Goal: Entertainment & Leisure: Browse casually

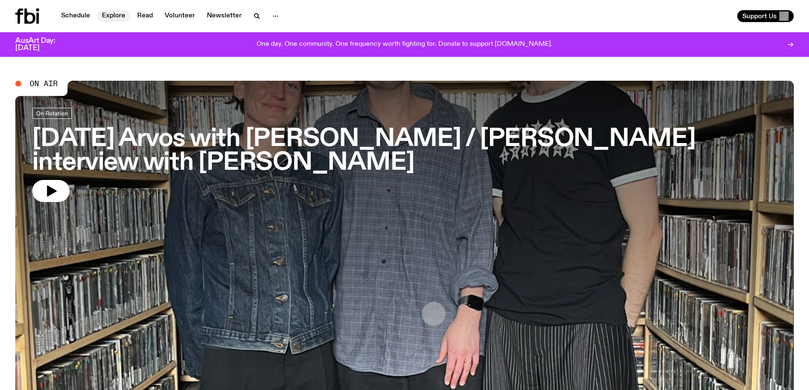
click at [109, 16] on link "Explore" at bounding box center [114, 16] width 34 height 12
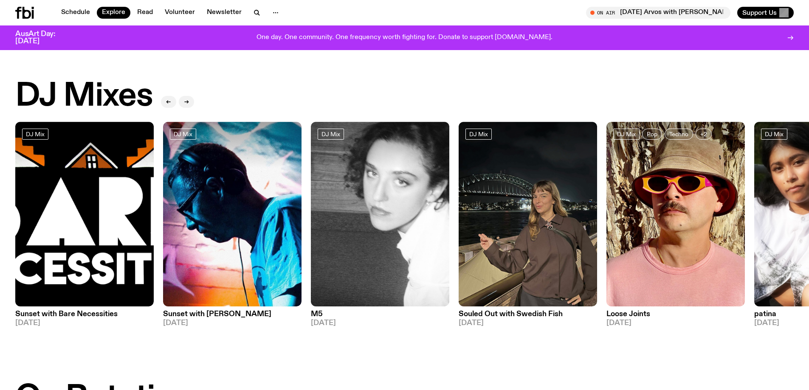
scroll to position [42, 0]
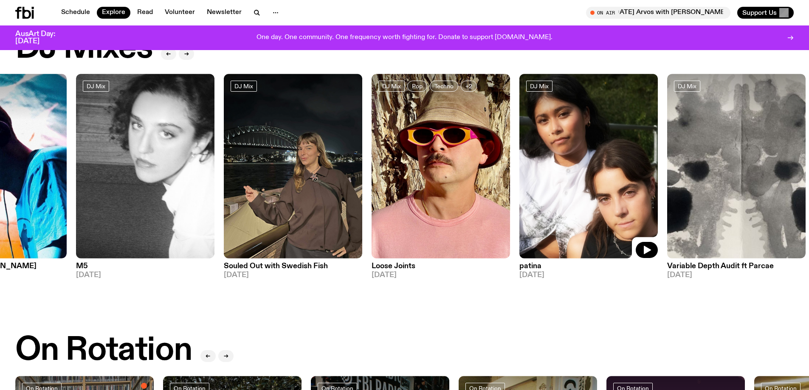
drag, startPoint x: 771, startPoint y: 175, endPoint x: 325, endPoint y: 172, distance: 446.6
click at [519, 172] on img at bounding box center [588, 166] width 138 height 185
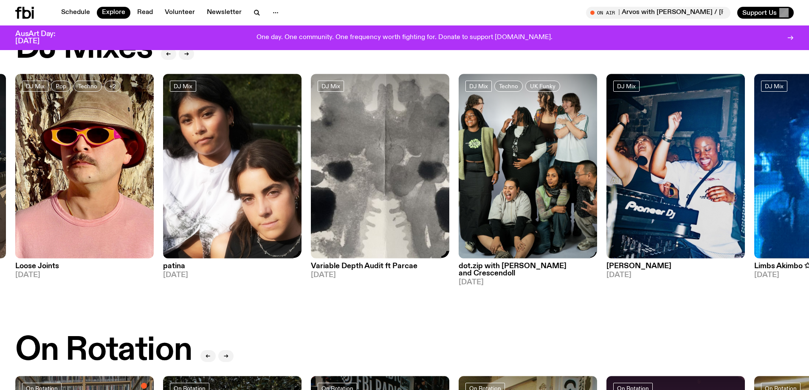
drag, startPoint x: 278, startPoint y: 169, endPoint x: 569, endPoint y: 156, distance: 291.9
click at [569, 156] on div "DJ Mix Sunset with Bare Necessities [DATE] DJ Mix Sunset with [PERSON_NAME] [DA…" at bounding box center [404, 180] width 778 height 212
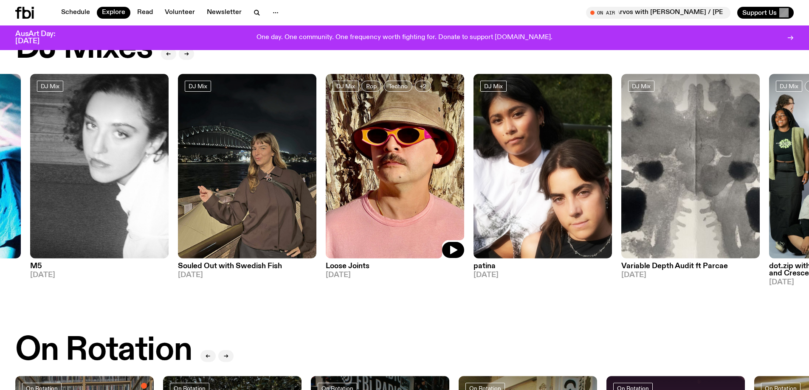
drag, startPoint x: 397, startPoint y: 177, endPoint x: 615, endPoint y: 174, distance: 218.2
click at [464, 175] on img at bounding box center [395, 166] width 138 height 185
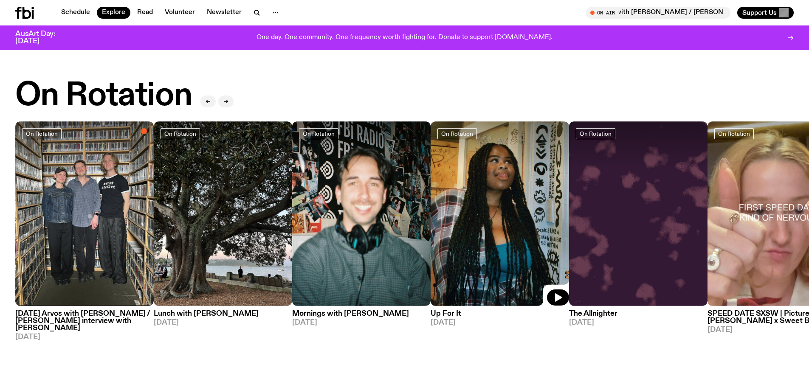
scroll to position [340, 0]
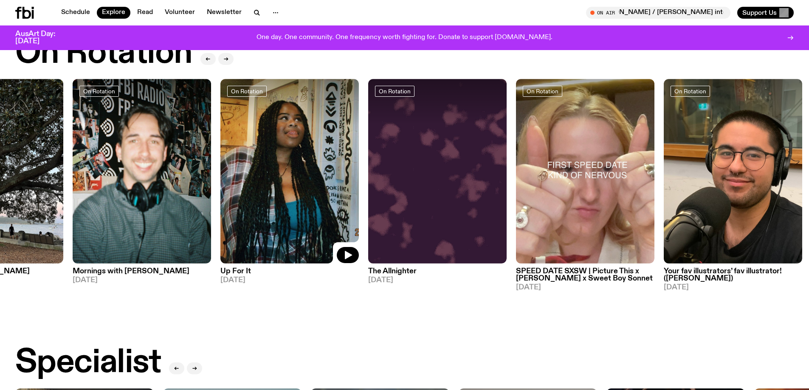
drag, startPoint x: 541, startPoint y: 195, endPoint x: 122, endPoint y: 215, distance: 419.5
click at [220, 214] on img at bounding box center [289, 171] width 138 height 185
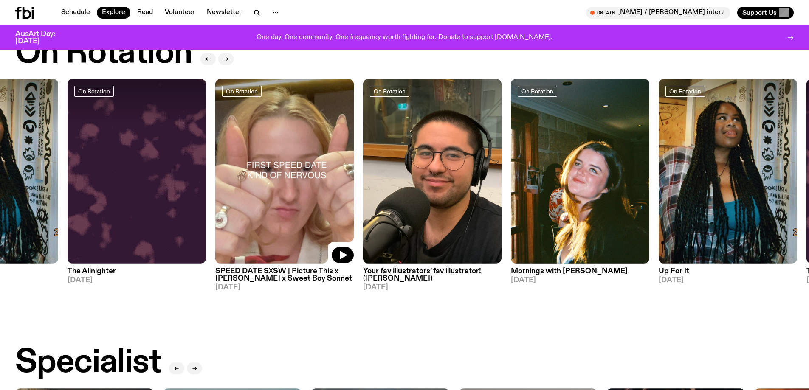
drag, startPoint x: 425, startPoint y: 209, endPoint x: 184, endPoint y: 221, distance: 241.4
click at [215, 219] on img at bounding box center [284, 171] width 138 height 185
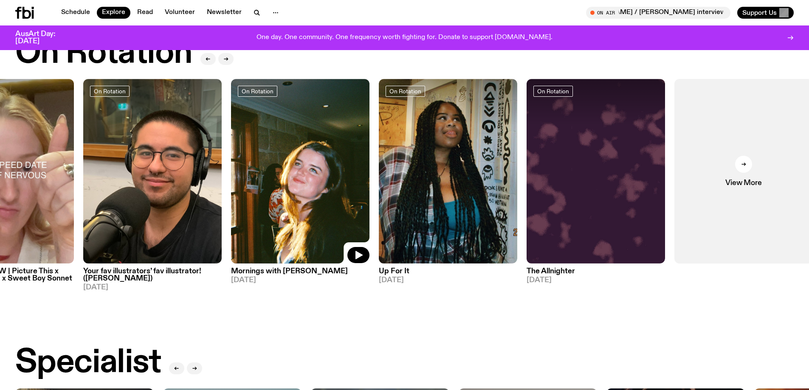
drag, startPoint x: 450, startPoint y: 196, endPoint x: 145, endPoint y: 210, distance: 305.1
click at [165, 207] on div "On Rotation [DATE] Arvos with [PERSON_NAME] / [PERSON_NAME] interview with [PER…" at bounding box center [404, 188] width 778 height 219
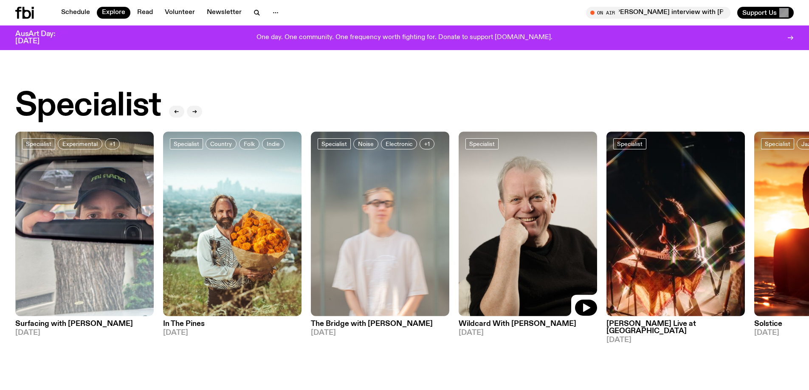
scroll to position [594, 0]
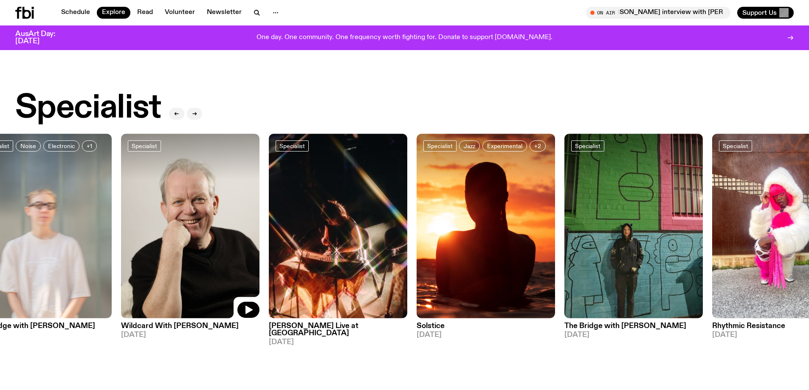
drag, startPoint x: 598, startPoint y: 213, endPoint x: 237, endPoint y: 216, distance: 360.9
click at [253, 214] on div "Specialist Experimental +1 Surfacing with [PERSON_NAME] [DATE] Specialist Count…" at bounding box center [404, 240] width 778 height 212
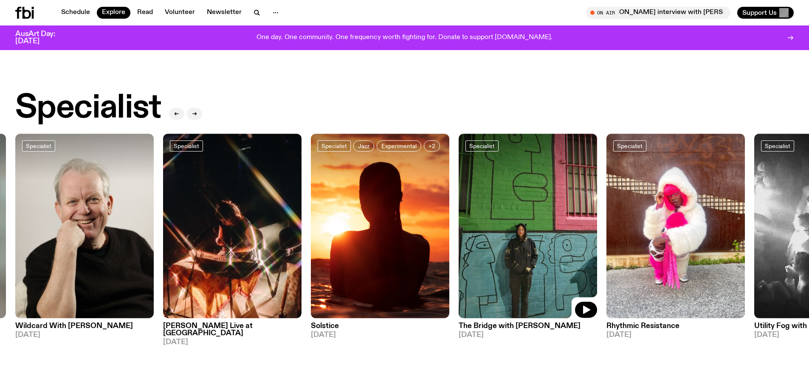
drag, startPoint x: 589, startPoint y: 210, endPoint x: 194, endPoint y: 210, distance: 395.2
click at [211, 210] on div "Specialist Experimental +1 Surfacing with [PERSON_NAME] [DATE] Specialist Count…" at bounding box center [404, 240] width 778 height 212
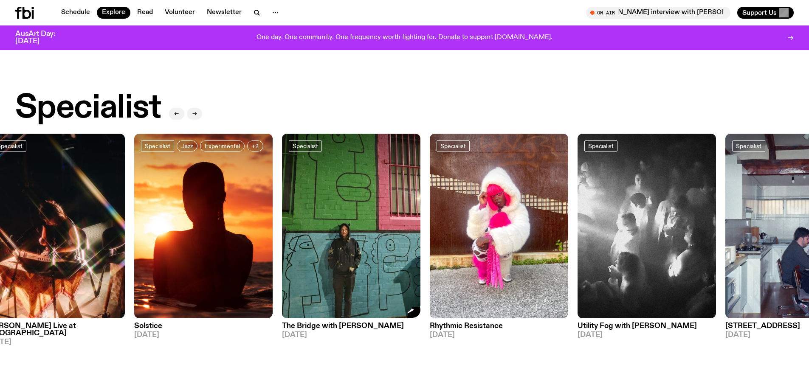
drag, startPoint x: 603, startPoint y: 194, endPoint x: 49, endPoint y: 250, distance: 556.5
click at [62, 248] on div "Specialist Experimental +1 Surfacing with [PERSON_NAME] [DATE] Specialist Count…" at bounding box center [404, 240] width 778 height 212
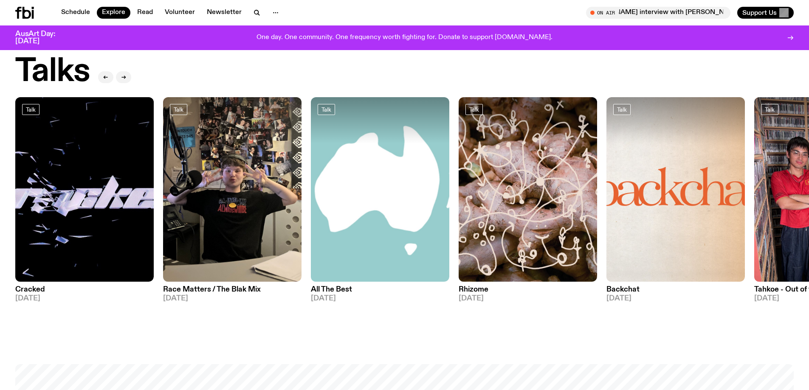
scroll to position [934, 0]
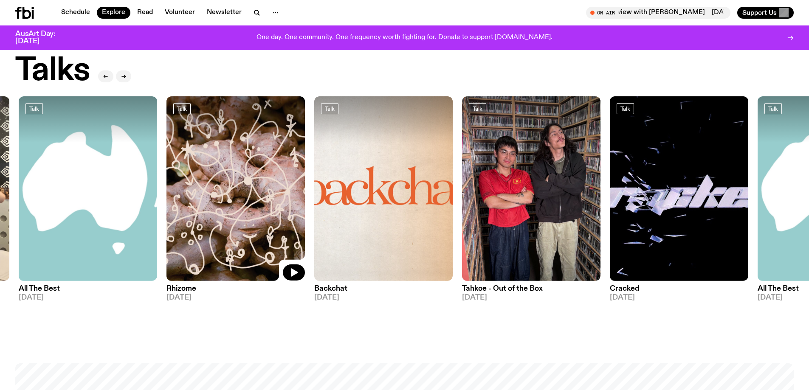
drag, startPoint x: 506, startPoint y: 202, endPoint x: 118, endPoint y: 199, distance: 388.5
click at [166, 199] on img at bounding box center [235, 188] width 138 height 185
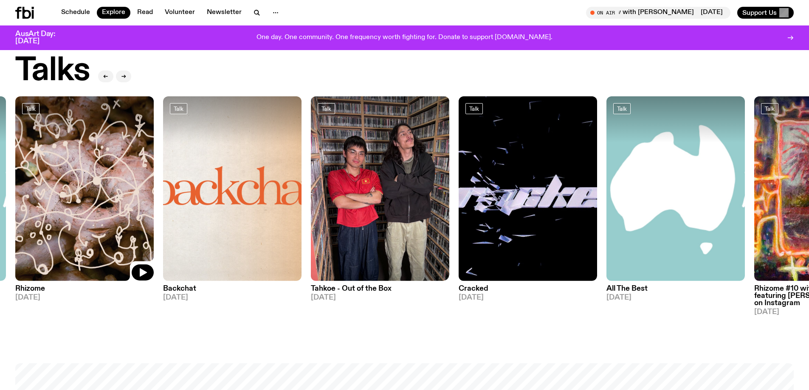
drag, startPoint x: 416, startPoint y: 182, endPoint x: 137, endPoint y: 199, distance: 279.5
click at [59, 203] on div "Talk Cracked [DATE] Talk Race Matters / The Blak Mix [DATE] Talk All The Best […" at bounding box center [404, 205] width 778 height 219
drag, startPoint x: 505, startPoint y: 189, endPoint x: 374, endPoint y: 212, distance: 133.1
click at [374, 211] on div "Talk Cracked [DATE] Talk Race Matters / The Blak Mix [DATE] Talk All The Best […" at bounding box center [404, 205] width 778 height 219
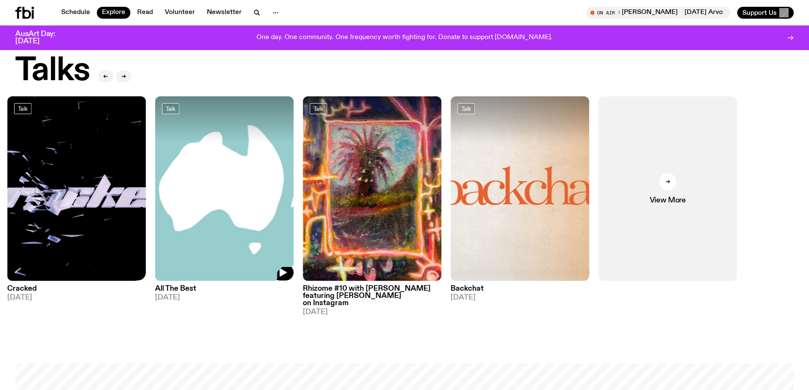
drag, startPoint x: 616, startPoint y: 193, endPoint x: 76, endPoint y: 226, distance: 541.4
click at [79, 225] on div "Talk Cracked [DATE] Talk Race Matters / The Blak Mix [DATE] Talk All The Best […" at bounding box center [404, 205] width 778 height 219
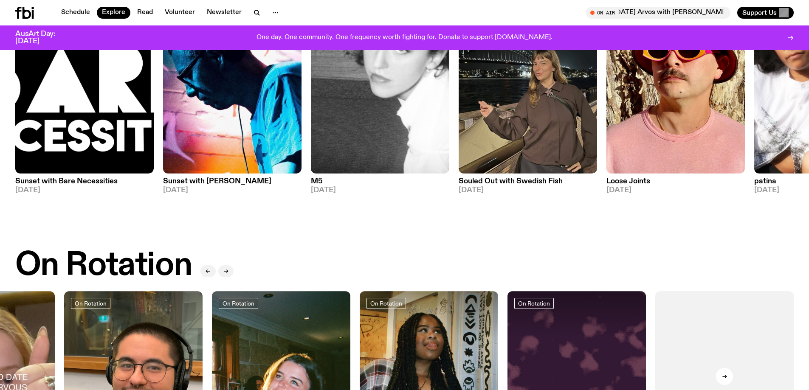
scroll to position [0, 0]
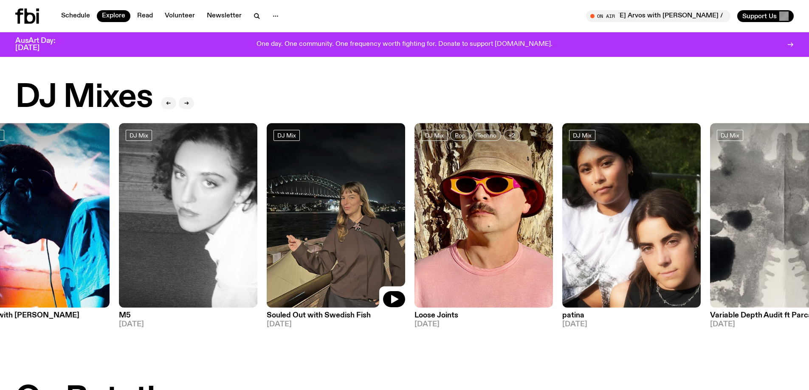
drag, startPoint x: 573, startPoint y: 227, endPoint x: 225, endPoint y: 256, distance: 349.4
click at [267, 253] on img at bounding box center [336, 215] width 138 height 185
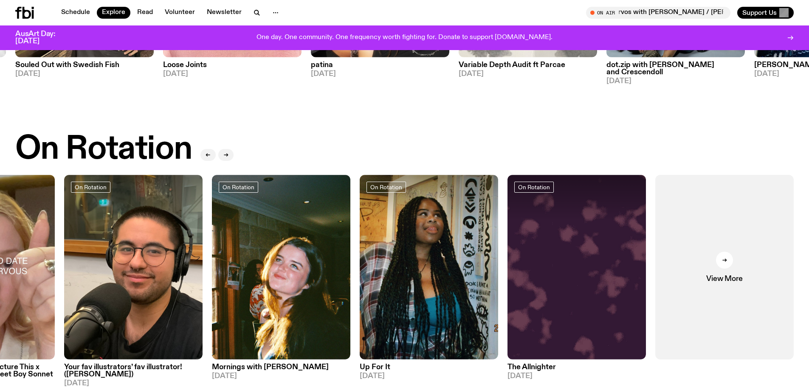
scroll to position [250, 0]
